Goal: Navigation & Orientation: Find specific page/section

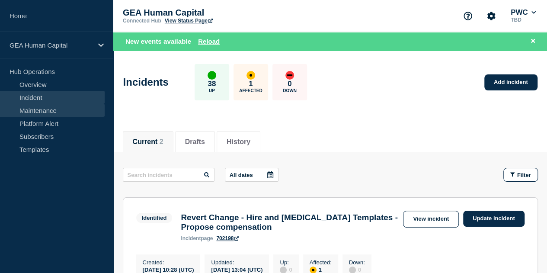
click at [39, 109] on link "Maintenance" at bounding box center [52, 110] width 105 height 13
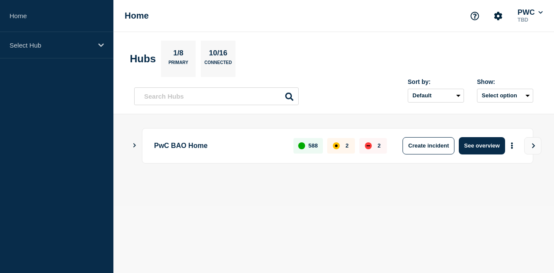
click at [135, 145] on icon "Show Connected Hubs" at bounding box center [134, 145] width 6 height 4
